Goal: Transaction & Acquisition: Purchase product/service

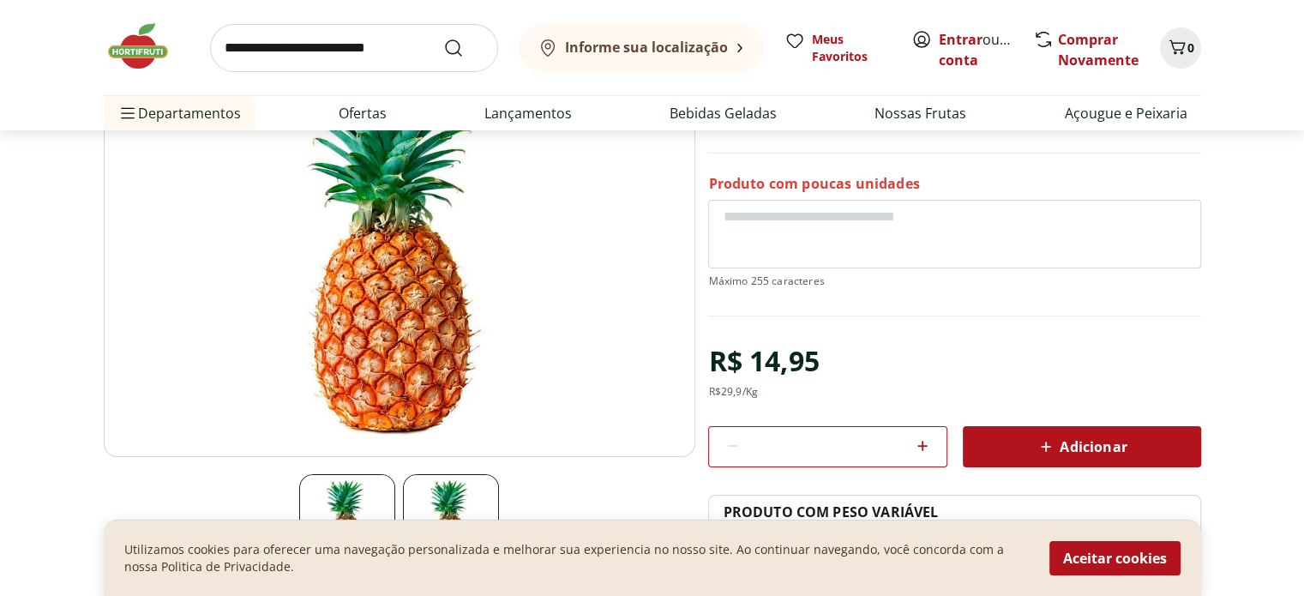
scroll to position [184, 0]
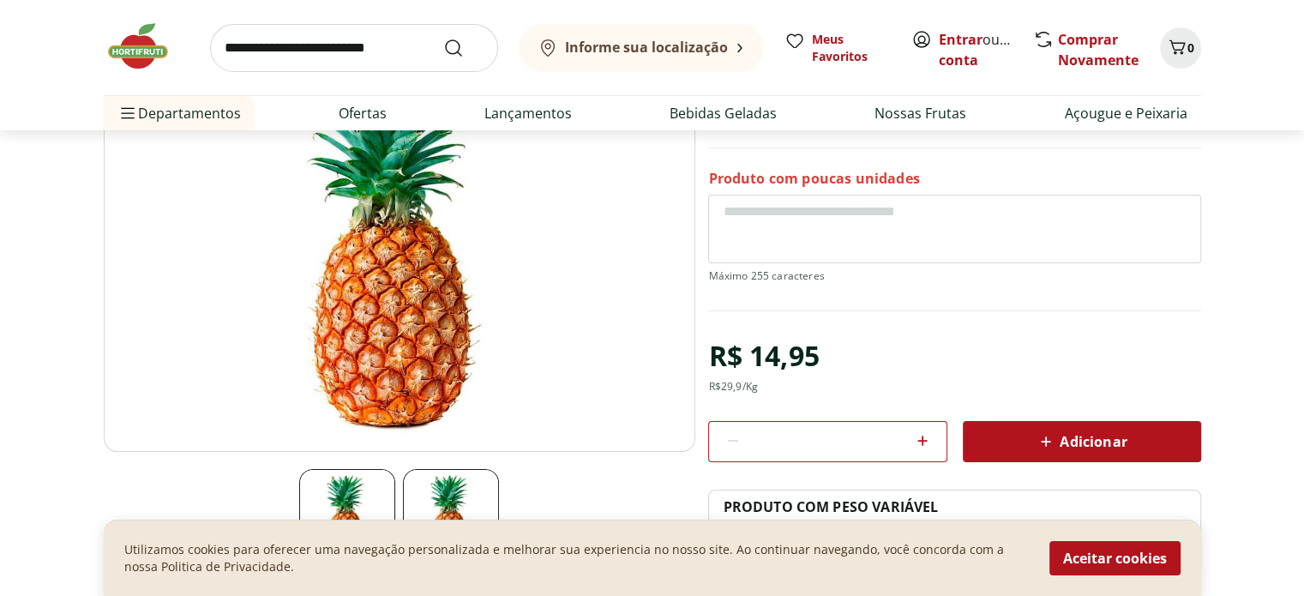
click at [403, 322] on img at bounding box center [400, 245] width 592 height 414
